Goal: Task Accomplishment & Management: Manage account settings

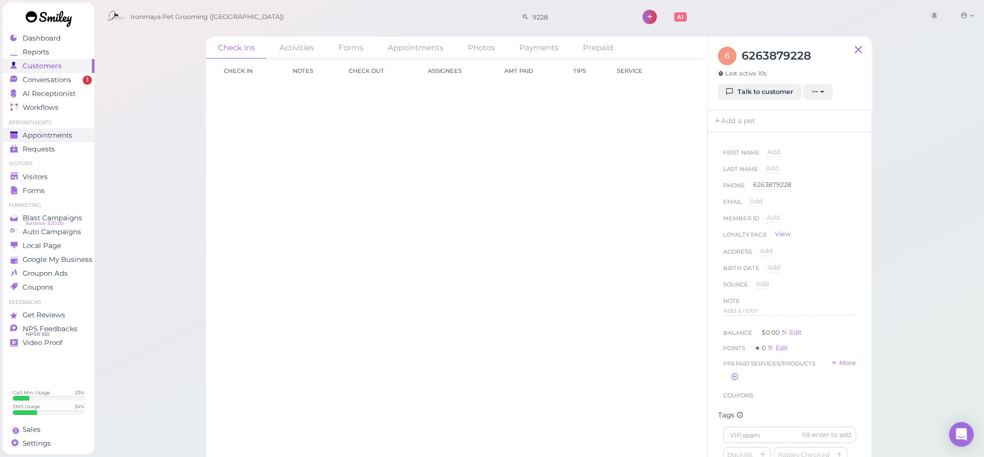
click at [61, 136] on span "Appointments" at bounding box center [48, 135] width 50 height 9
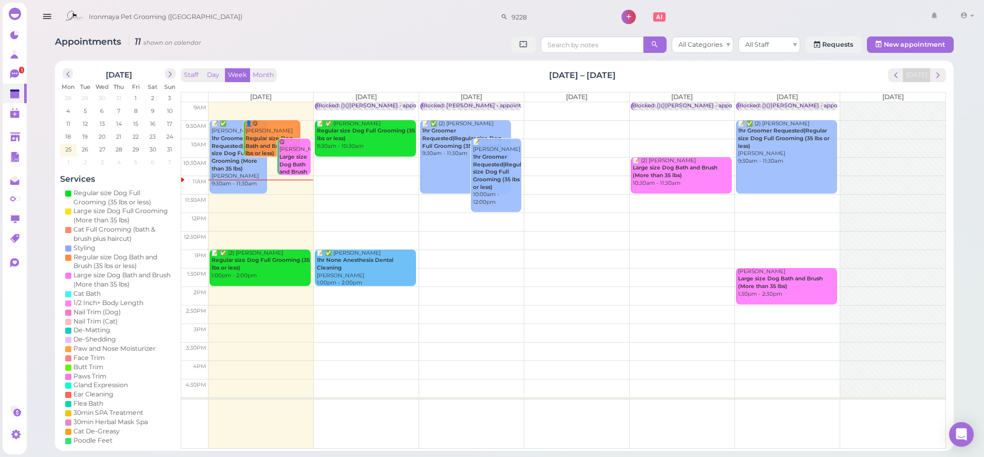
click at [701, 122] on td at bounding box center [576, 129] width 737 height 18
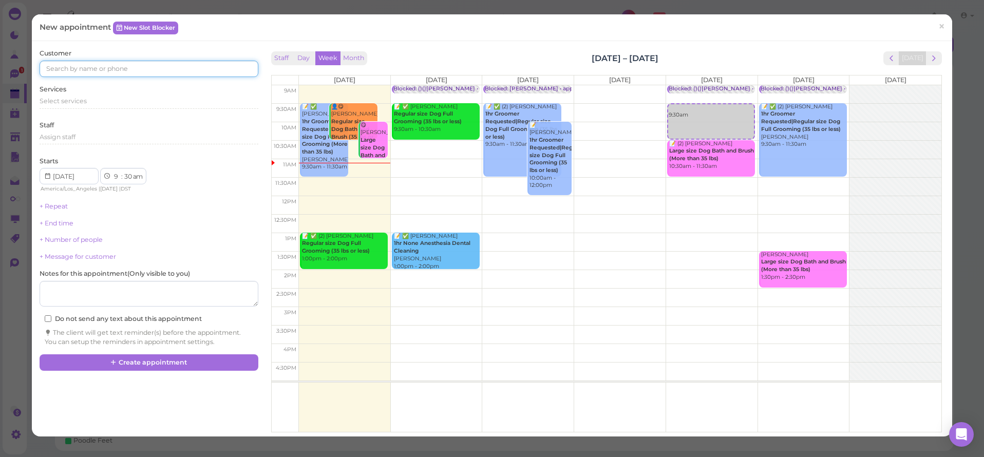
click at [116, 67] on input at bounding box center [149, 69] width 218 height 16
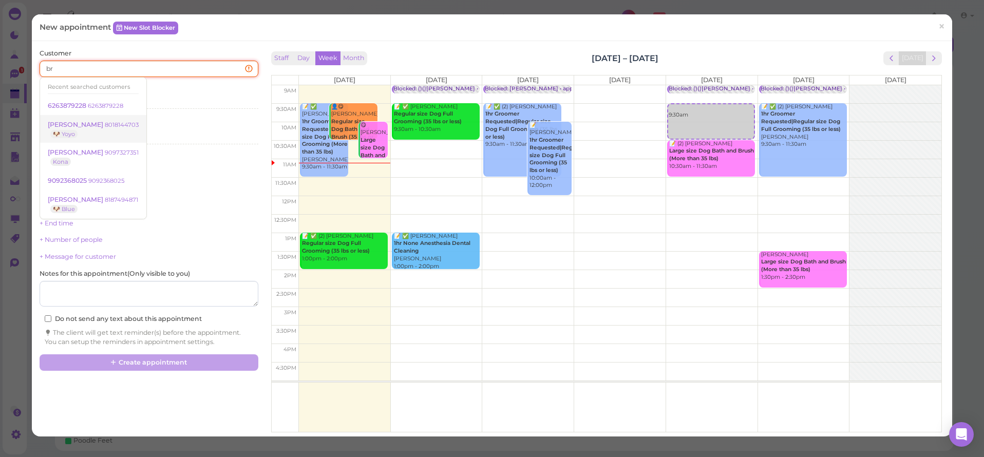
type input "b"
click at [205, 97] on div "Select services" at bounding box center [149, 101] width 218 height 9
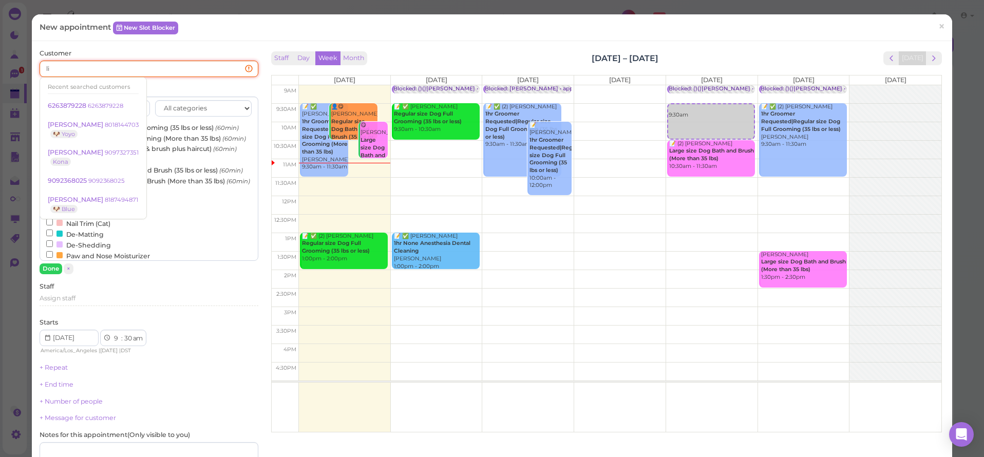
click at [165, 67] on input "li" at bounding box center [149, 69] width 218 height 16
type input "l"
click at [150, 71] on input "ha" at bounding box center [149, 69] width 218 height 16
click at [150, 67] on input "ha" at bounding box center [149, 69] width 218 height 16
type input "h"
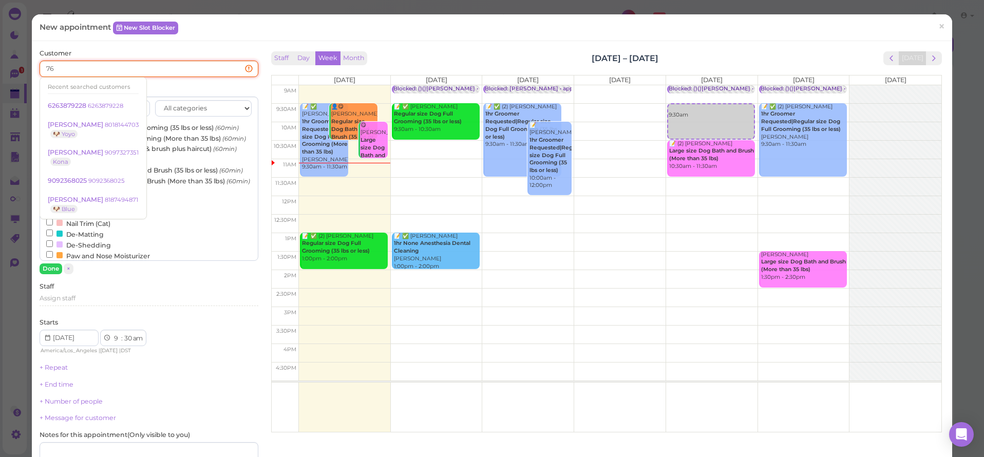
type input "7"
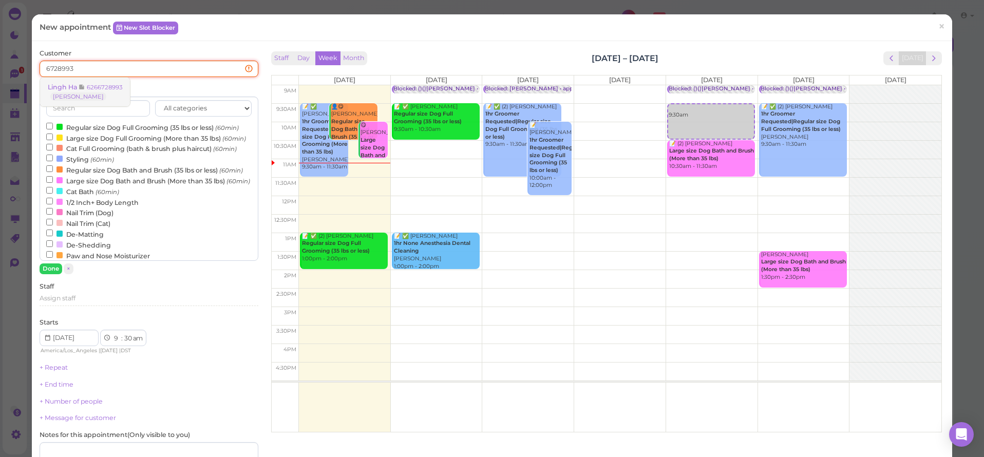
type input "6728993"
click at [118, 87] on small "6266728993" at bounding box center [104, 87] width 35 height 7
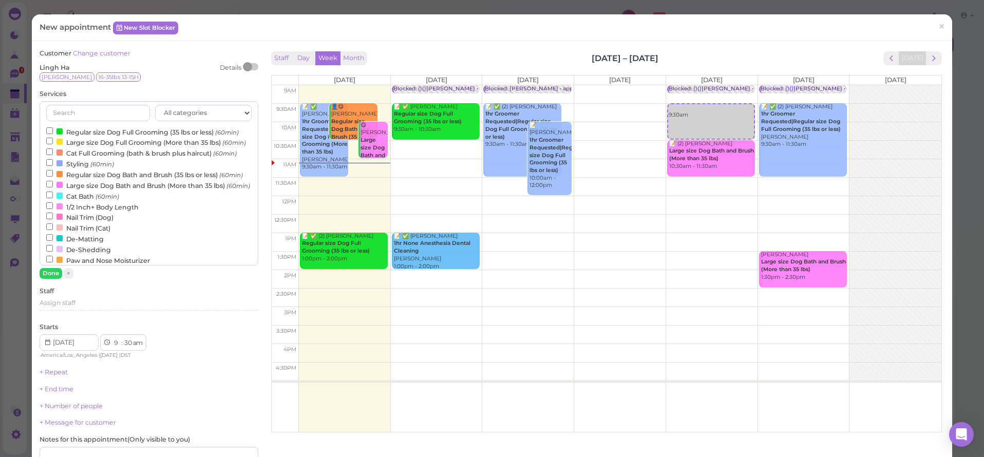
scroll to position [195, 0]
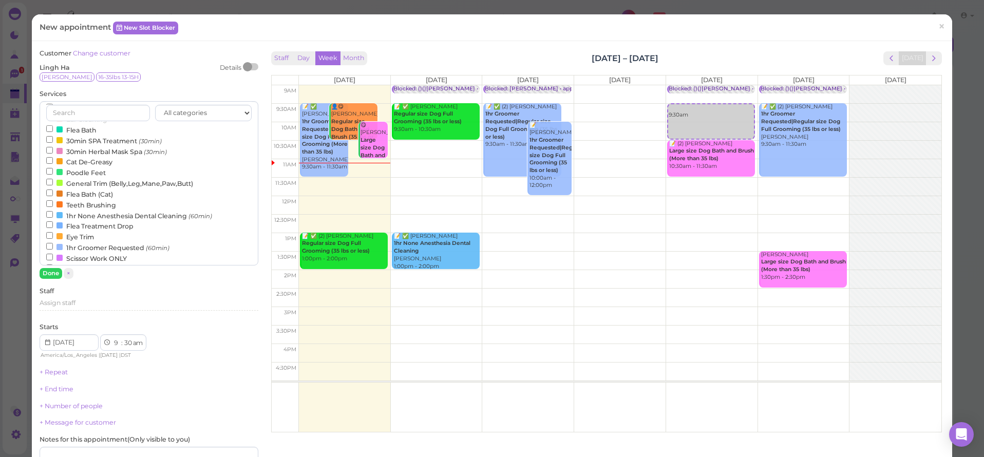
click at [89, 243] on label "1hr Groomer Requested (60min)" at bounding box center [107, 247] width 123 height 11
click at [53, 243] on input "1hr Groomer Requested (60min)" at bounding box center [49, 246] width 7 height 7
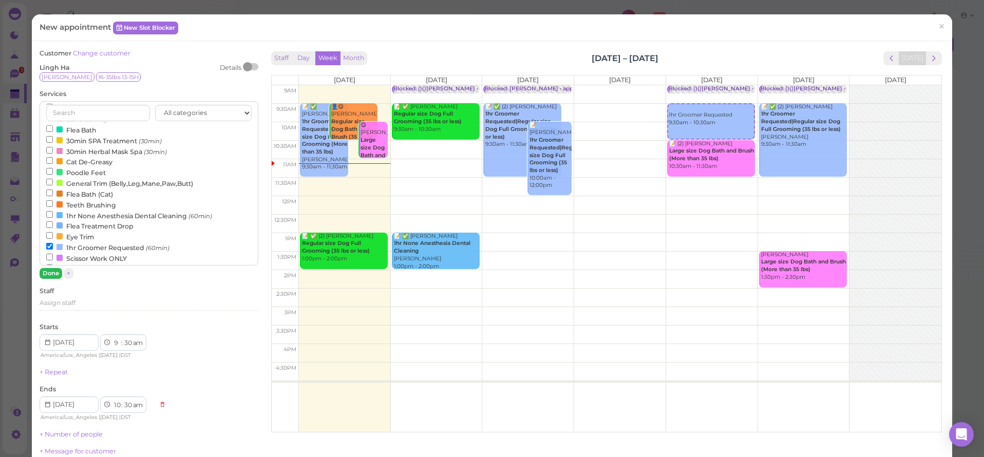
click at [46, 274] on button "Done" at bounding box center [51, 273] width 23 height 11
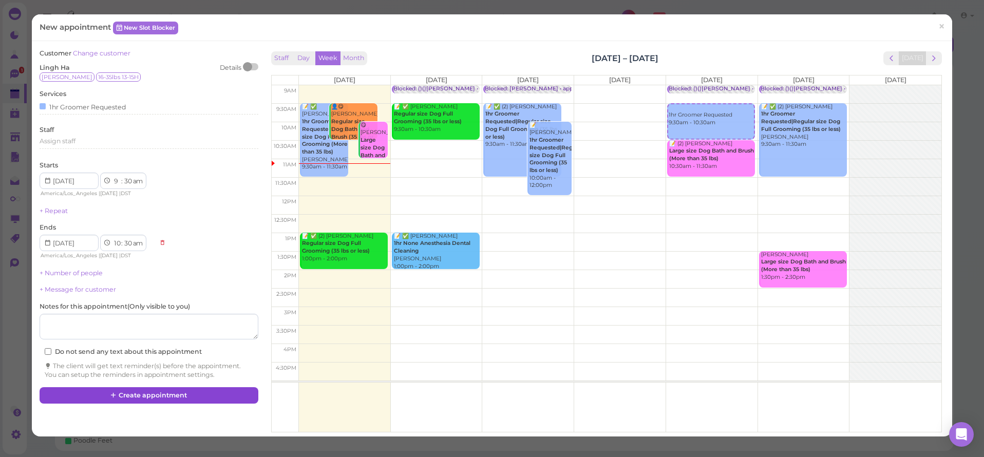
click at [120, 387] on button "Create appointment" at bounding box center [149, 395] width 218 height 16
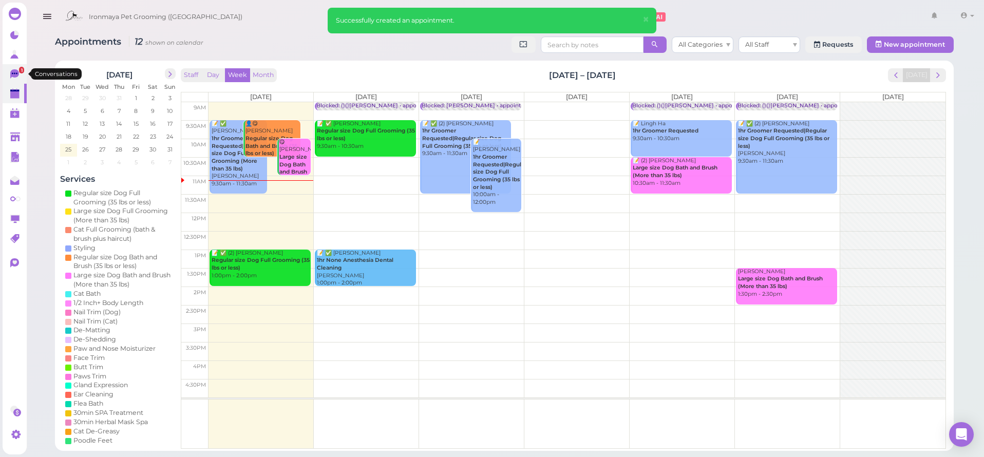
click at [21, 67] on span "1" at bounding box center [21, 70] width 5 height 7
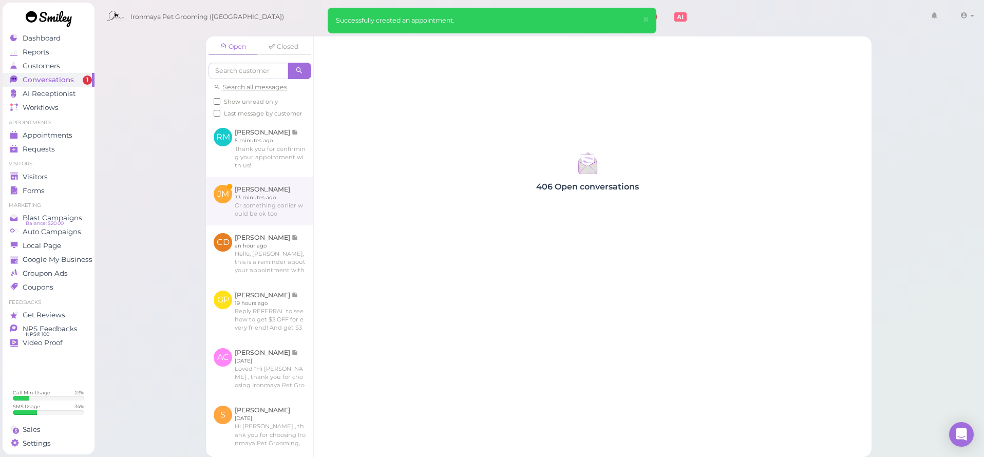
click at [280, 205] on link at bounding box center [259, 201] width 107 height 48
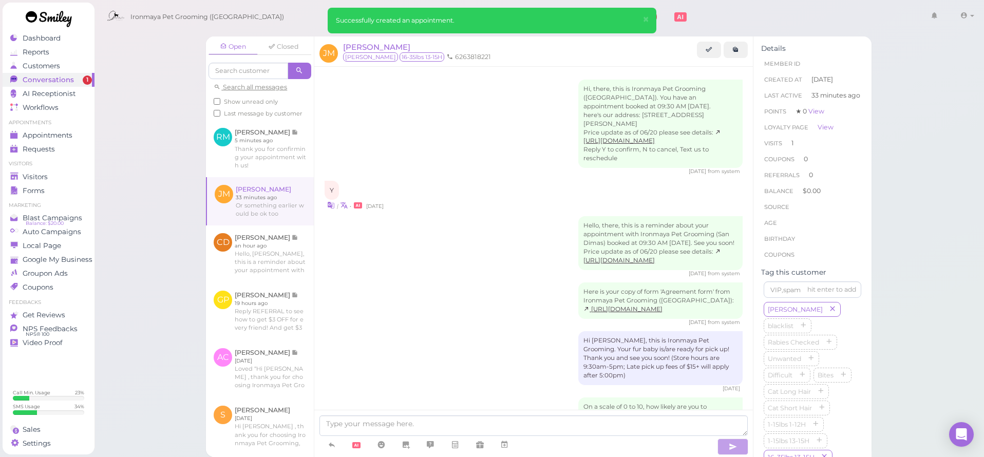
scroll to position [312, 0]
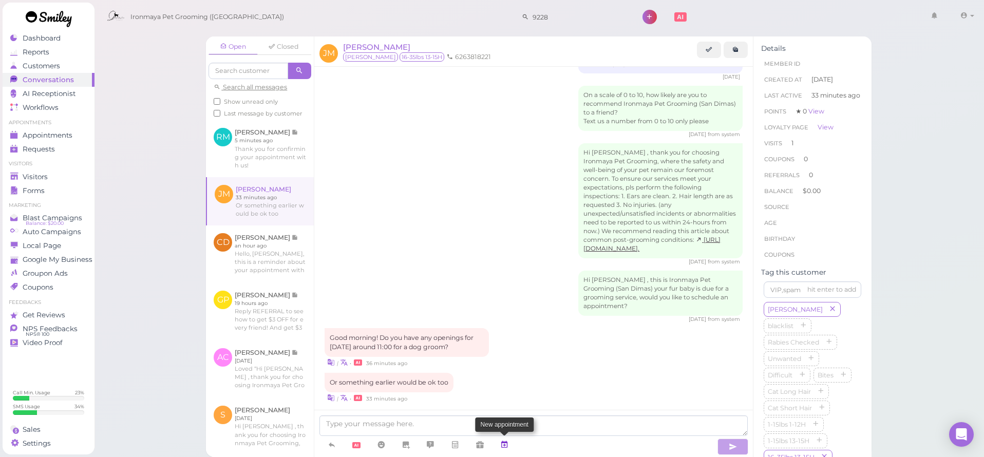
click at [507, 445] on icon at bounding box center [504, 445] width 8 height 10
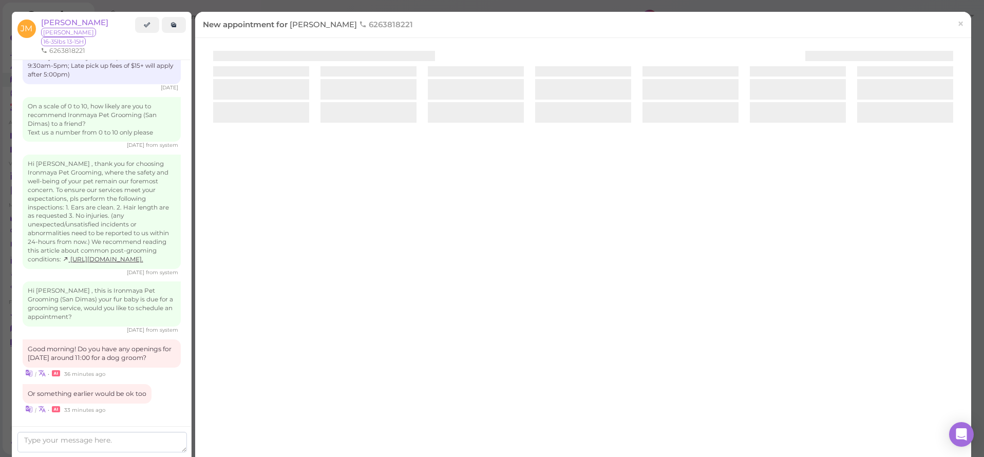
scroll to position [295, 0]
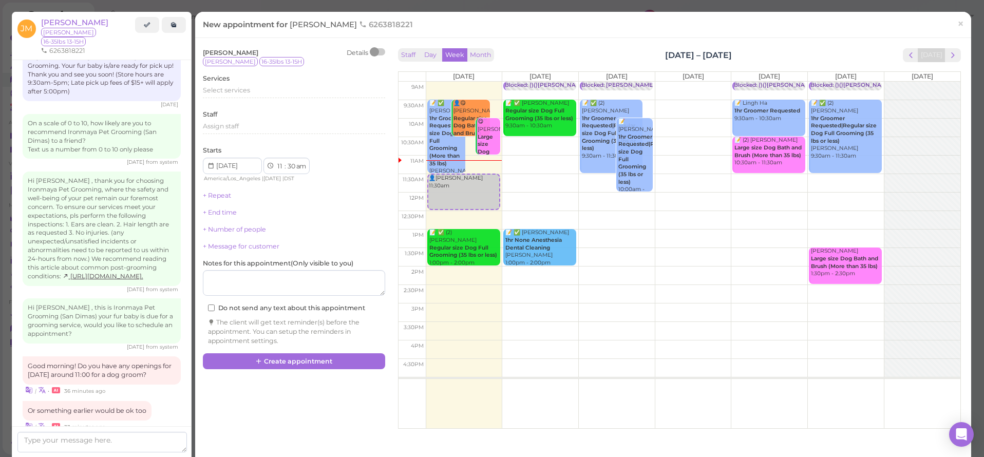
click at [775, 188] on td at bounding box center [693, 183] width 535 height 18
type input "[DATE]"
drag, startPoint x: 775, startPoint y: 198, endPoint x: 775, endPoint y: 186, distance: 12.3
click at [775, 82] on div "👤[PERSON_NAME] 11:45am Blocked: ()()[PERSON_NAME] • appointment 📝 Lingh Ha 1hr …" at bounding box center [769, 82] width 76 height 0
drag, startPoint x: 768, startPoint y: 201, endPoint x: 769, endPoint y: 182, distance: 18.5
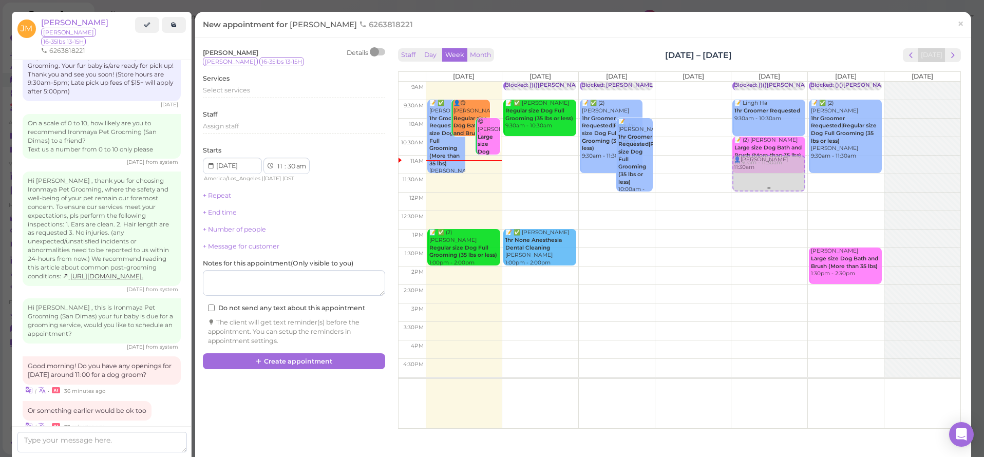
click at [770, 82] on div "👤[PERSON_NAME] 11:30am Blocked: ()()[PERSON_NAME] • appointment 📝 Lingh Ha 1hr …" at bounding box center [769, 82] width 76 height 0
select select "00"
click at [224, 87] on span "Select services" at bounding box center [226, 90] width 47 height 8
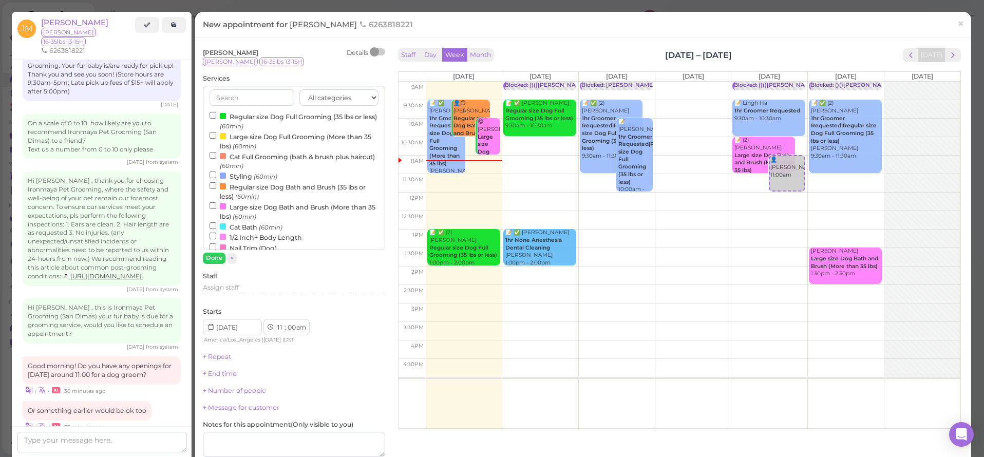
click at [226, 116] on label "Regular size Dog Full Grooming (35 lbs or less) (60min)" at bounding box center [294, 121] width 169 height 20
click at [216, 116] on input "Regular size Dog Full Grooming (35 lbs or less) (60min)" at bounding box center [213, 115] width 7 height 7
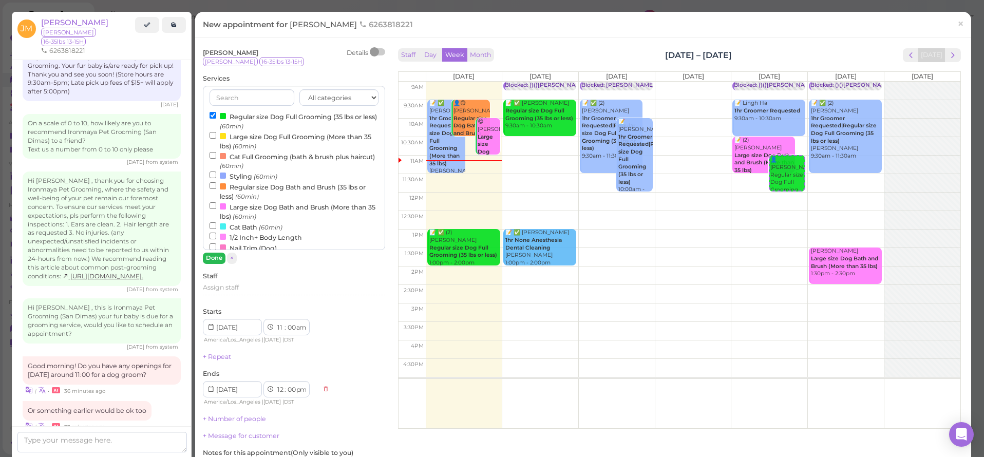
click at [224, 261] on button "Done" at bounding box center [214, 258] width 23 height 11
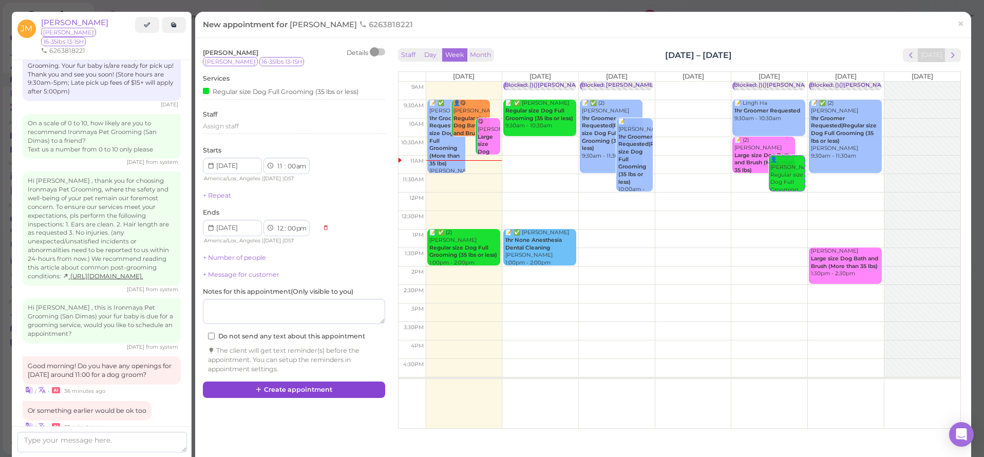
click at [286, 382] on button "Create appointment" at bounding box center [294, 390] width 182 height 16
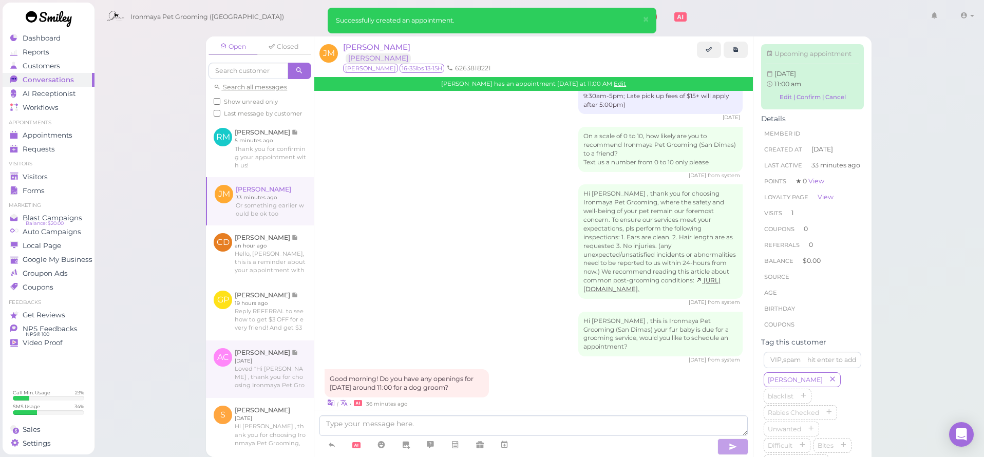
scroll to position [413, 0]
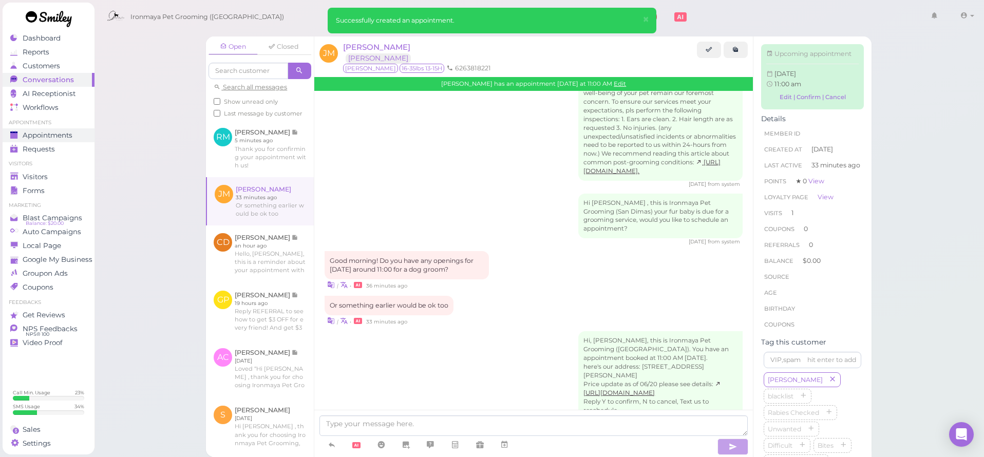
click at [63, 136] on span "Appointments" at bounding box center [48, 135] width 50 height 9
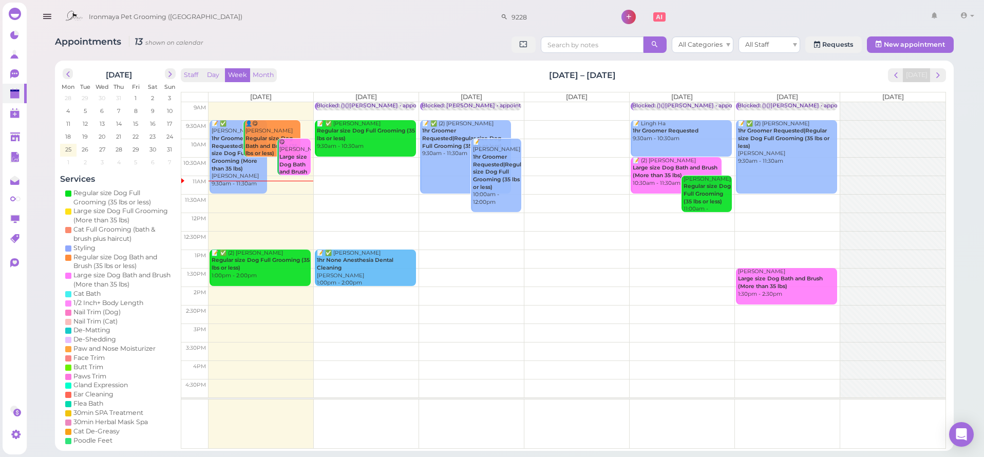
drag, startPoint x: 719, startPoint y: 186, endPoint x: 915, endPoint y: 183, distance: 195.7
click at [915, 102] on tr "📝 ✅ [PERSON_NAME] 1hr Groomer Requested|Large size Dog Full Grooming (More than…" at bounding box center [563, 102] width 764 height 0
click at [250, 325] on td at bounding box center [576, 333] width 737 height 18
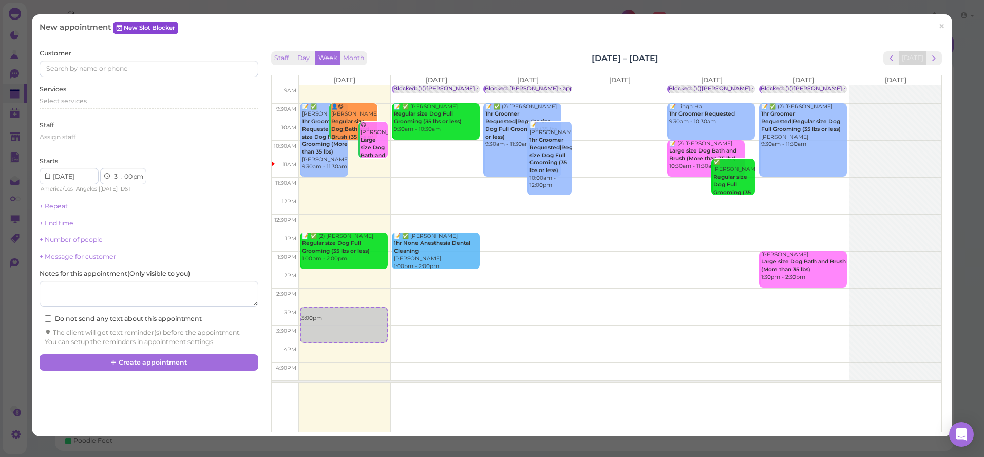
click at [132, 27] on link "New Slot Blocker" at bounding box center [145, 28] width 65 height 12
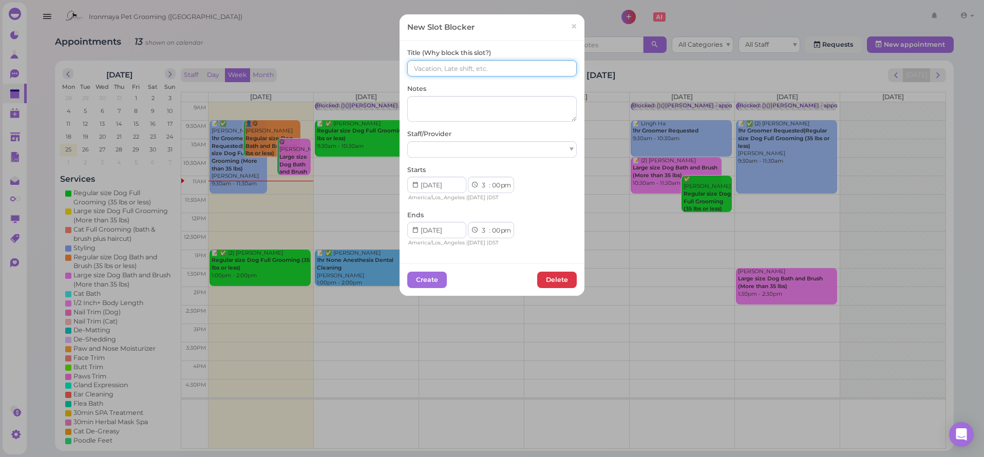
click at [437, 65] on input at bounding box center [491, 68] width 169 height 16
type input "6266728993"
select select "15"
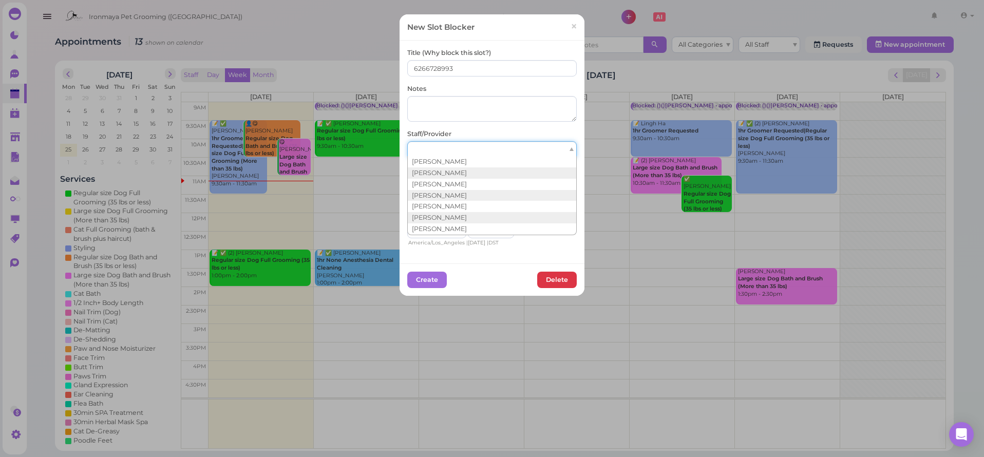
click at [456, 148] on div at bounding box center [491, 149] width 169 height 16
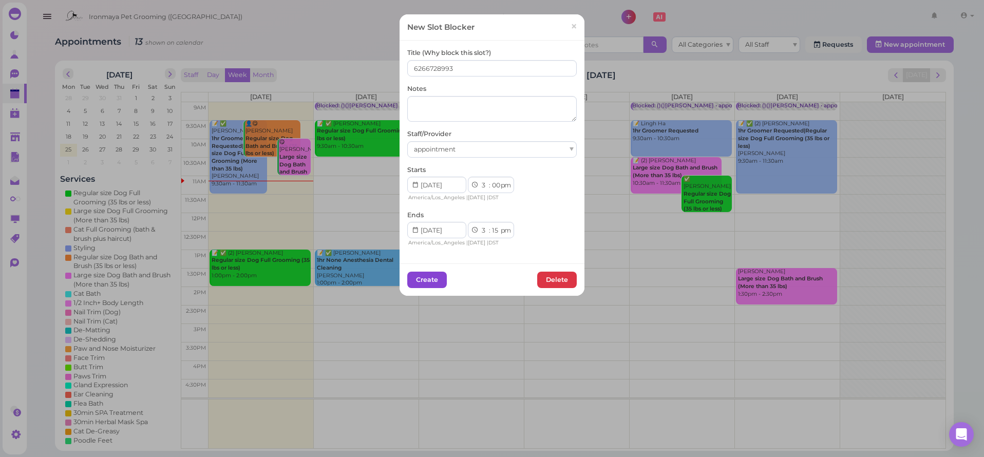
click at [426, 276] on button "Create" at bounding box center [427, 280] width 40 height 16
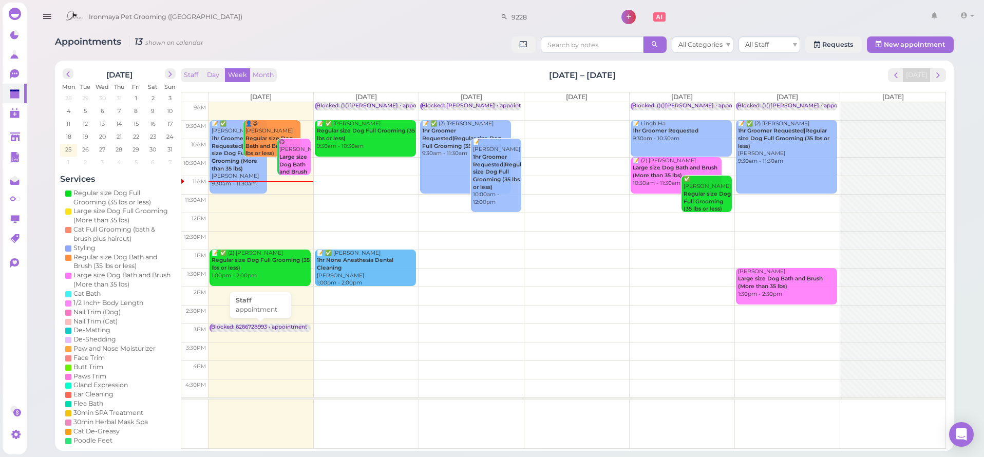
click at [289, 329] on div "Blocked: 6266728993 • appointment" at bounding box center [259, 328] width 96 height 8
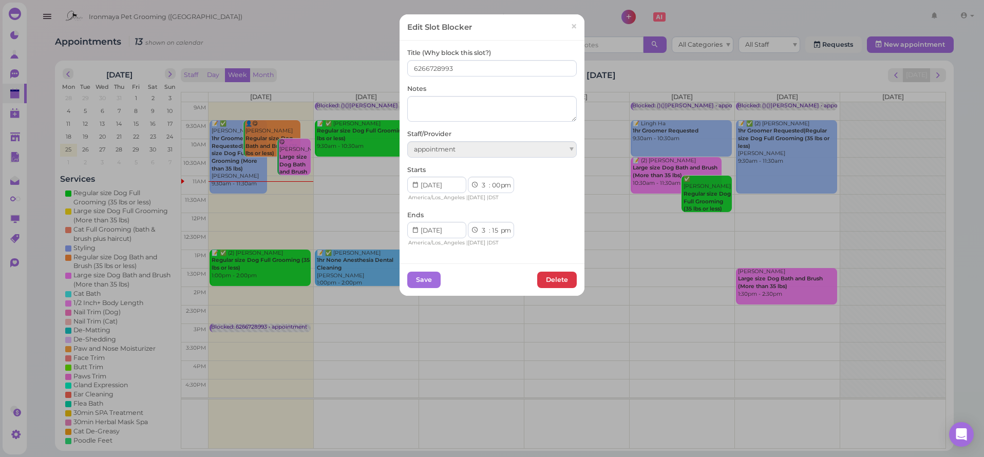
click at [579, 28] on link "×" at bounding box center [573, 27] width 19 height 24
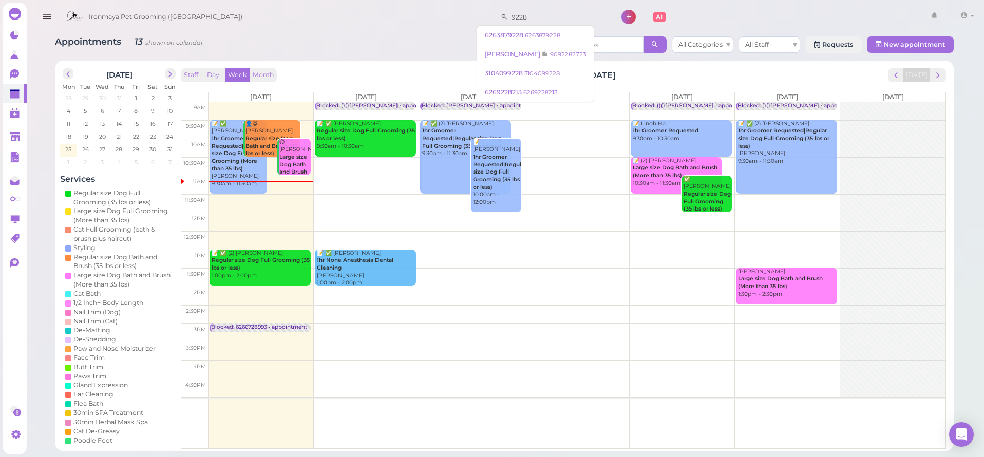
drag, startPoint x: 544, startPoint y: 18, endPoint x: 471, endPoint y: 14, distance: 72.5
click at [471, 14] on div "Ironmaya Pet Grooming ([GEOGRAPHIC_DATA]) 9228 1 Account" at bounding box center [519, 17] width 918 height 29
click at [439, 33] on div "Appointments 13 shown on calendar All Categories All Staff Requests New appoint…" at bounding box center [504, 240] width 924 height 422
click at [46, 17] on icon "button" at bounding box center [47, 16] width 11 height 13
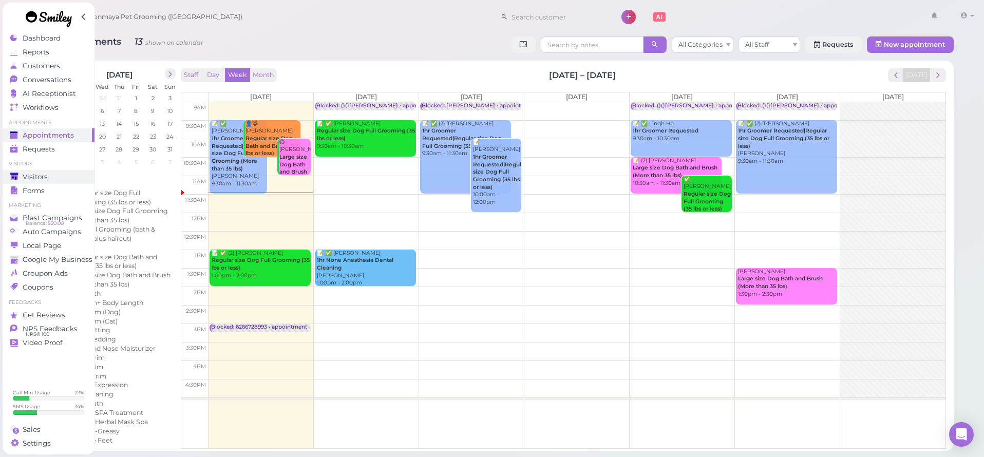
click at [45, 179] on span "Visitors" at bounding box center [35, 177] width 25 height 9
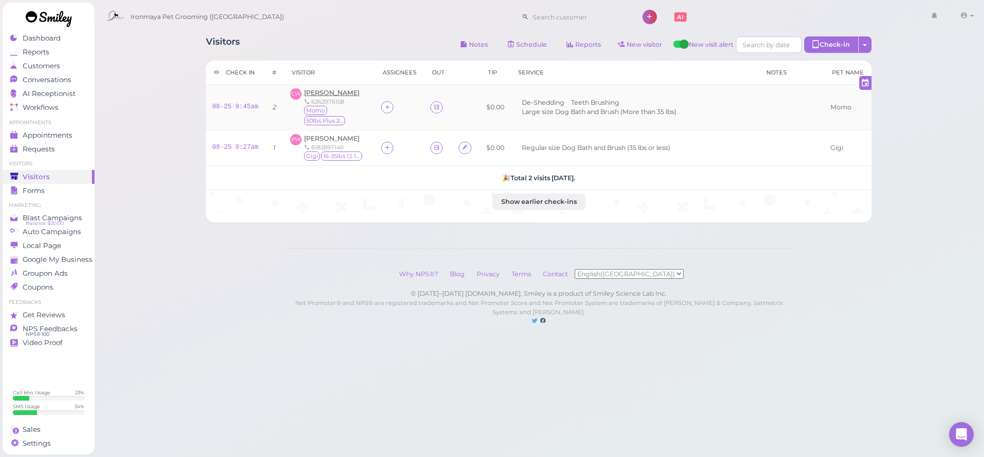
click at [312, 93] on span "[PERSON_NAME]" at bounding box center [331, 93] width 55 height 8
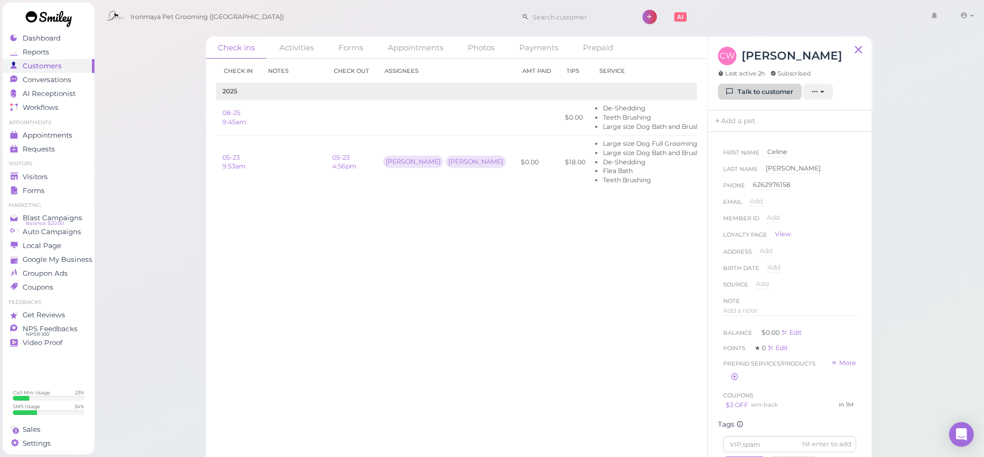
click at [753, 99] on link "Talk to customer" at bounding box center [760, 92] width 84 height 16
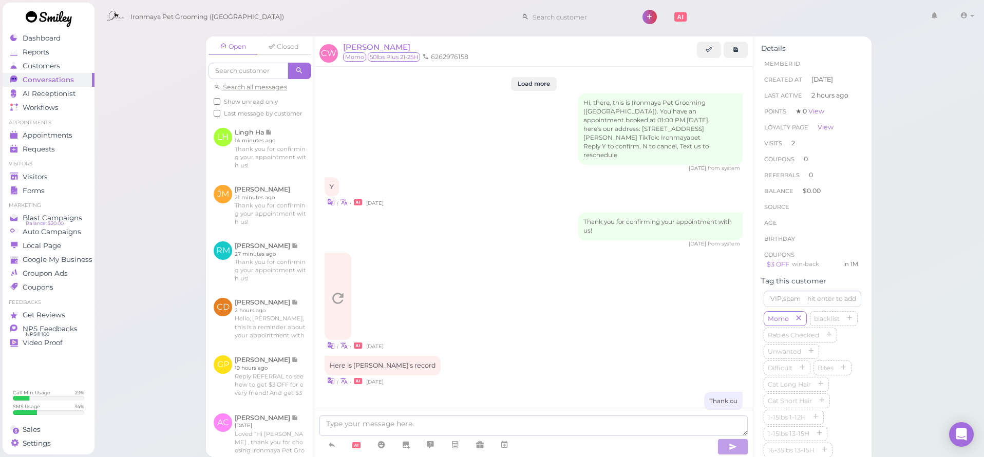
scroll to position [1294, 0]
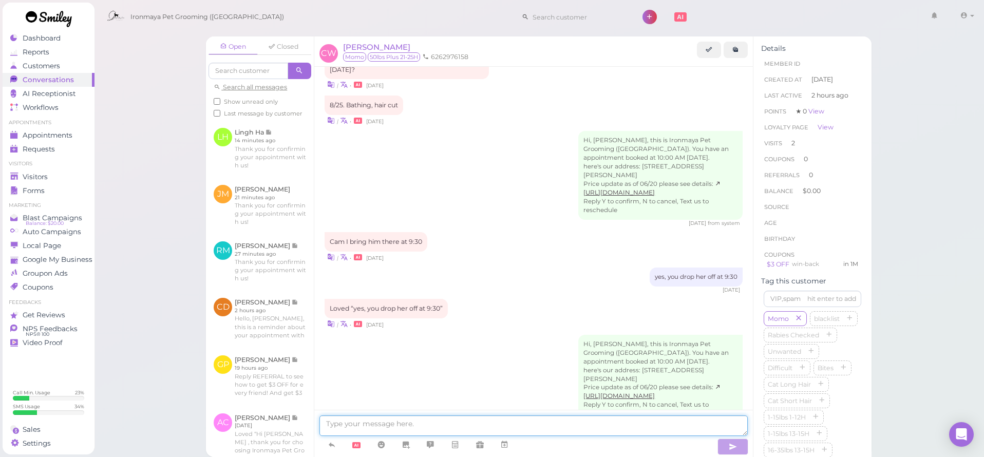
click at [367, 428] on textarea at bounding box center [533, 425] width 428 height 21
type textarea "H"
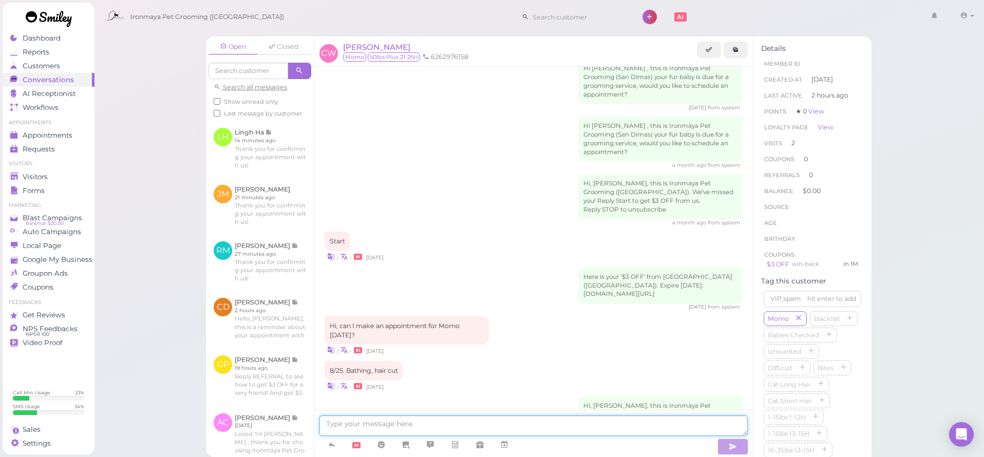
scroll to position [1024, 0]
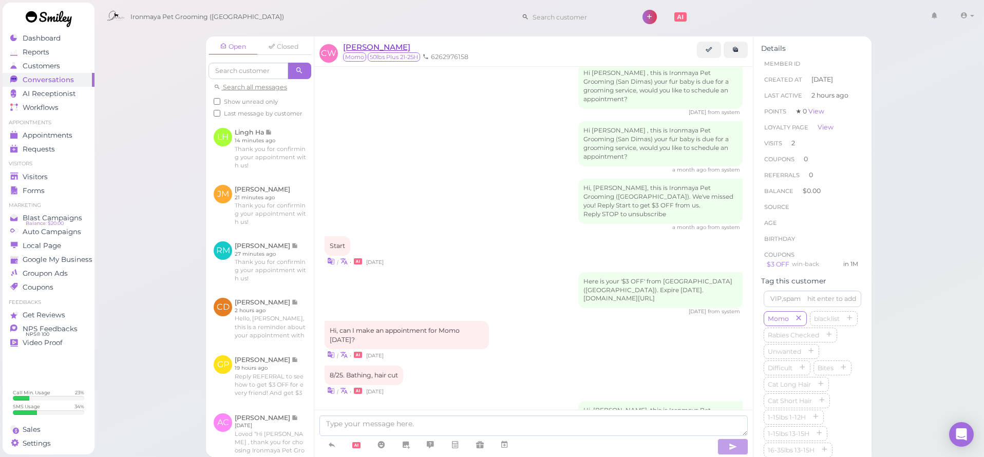
click at [382, 50] on span "[PERSON_NAME]" at bounding box center [376, 47] width 67 height 10
